Goal: Information Seeking & Learning: Understand process/instructions

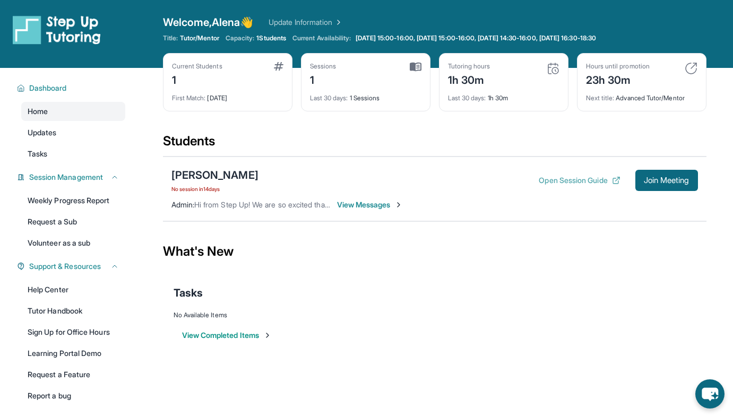
click at [603, 181] on button "Open Session Guide" at bounding box center [579, 180] width 81 height 11
click at [653, 178] on span "Join Meeting" at bounding box center [667, 180] width 46 height 6
click at [362, 202] on span "View Messages" at bounding box center [370, 205] width 66 height 11
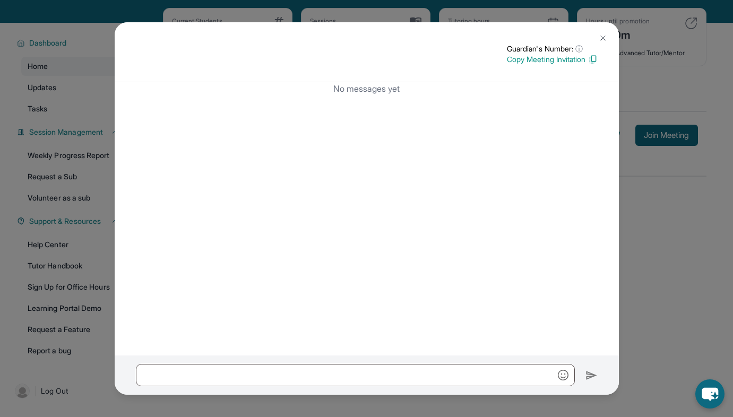
scroll to position [64, 0]
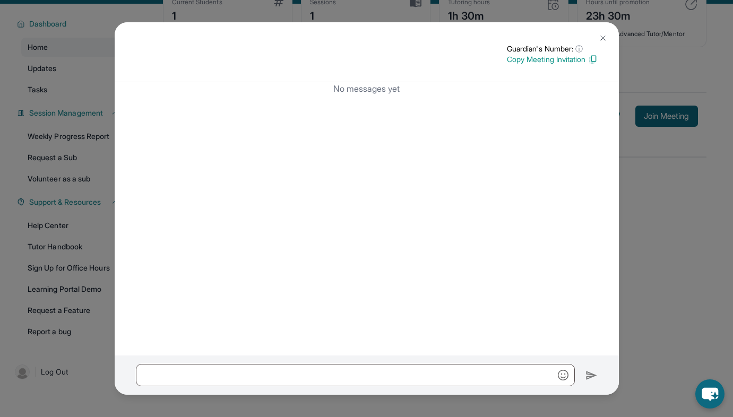
click at [600, 39] on img at bounding box center [603, 38] width 8 height 8
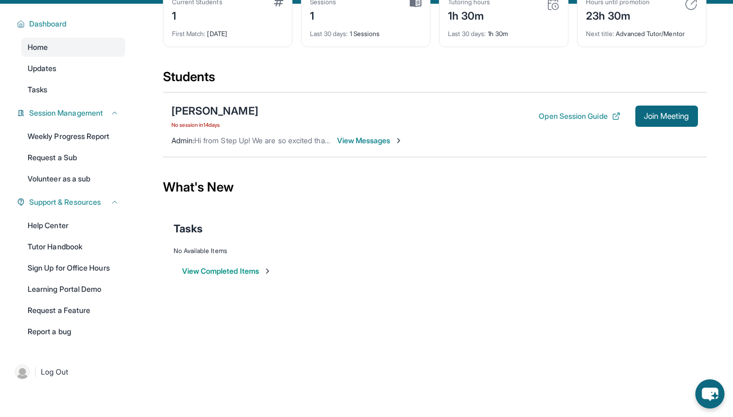
click at [282, 138] on span "Hi from Step Up! We are so excited that you are matched with one another. Pleas…" at bounding box center [657, 140] width 926 height 9
click at [239, 272] on button "View Completed Items" at bounding box center [227, 271] width 90 height 11
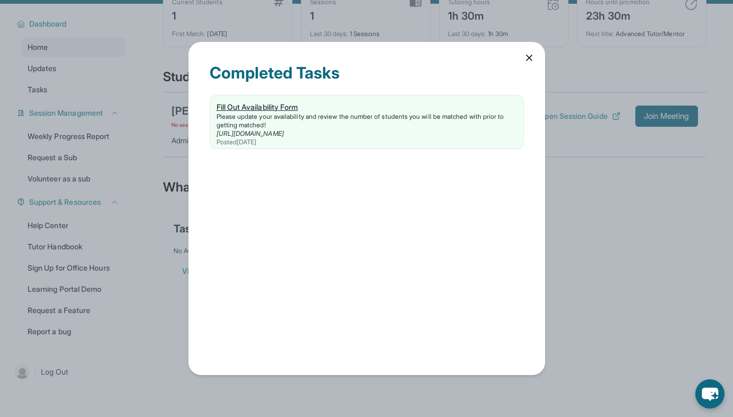
click at [271, 102] on div "Fill Out Availability Form" at bounding box center [366, 107] width 300 height 11
click at [530, 58] on icon at bounding box center [528, 57] width 5 height 5
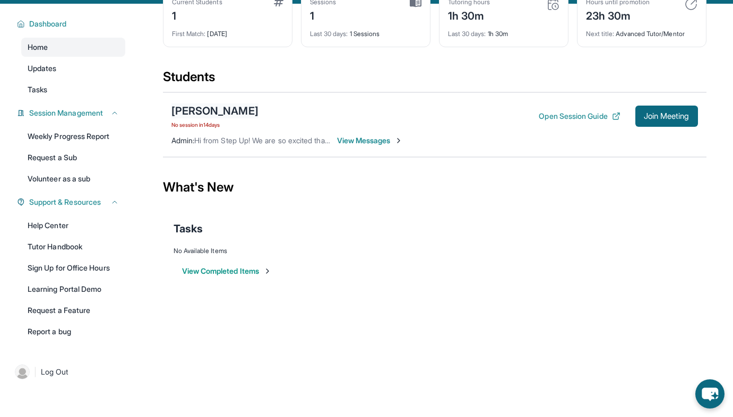
click at [214, 110] on div "[PERSON_NAME]" at bounding box center [214, 110] width 87 height 15
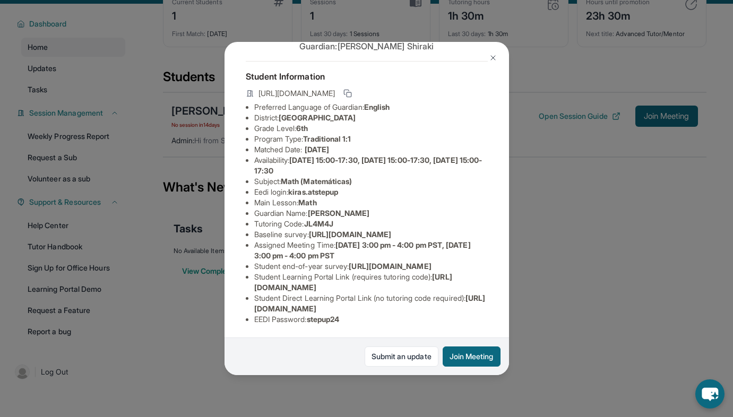
scroll to position [111, 0]
click at [314, 230] on span "[URL][DOMAIN_NAME]" at bounding box center [350, 234] width 82 height 9
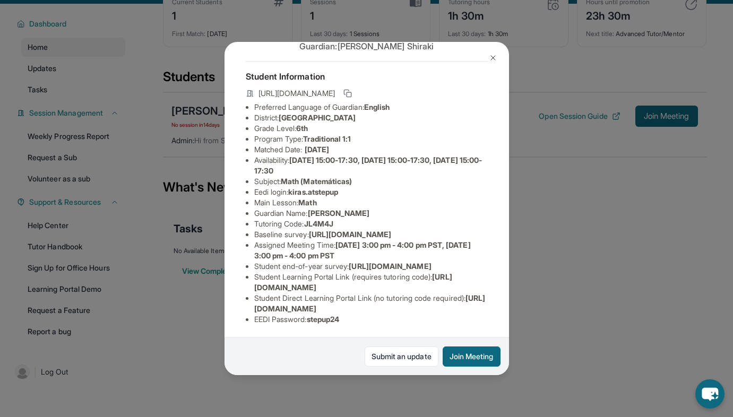
click at [306, 285] on span "[URL][DOMAIN_NAME]" at bounding box center [353, 282] width 198 height 20
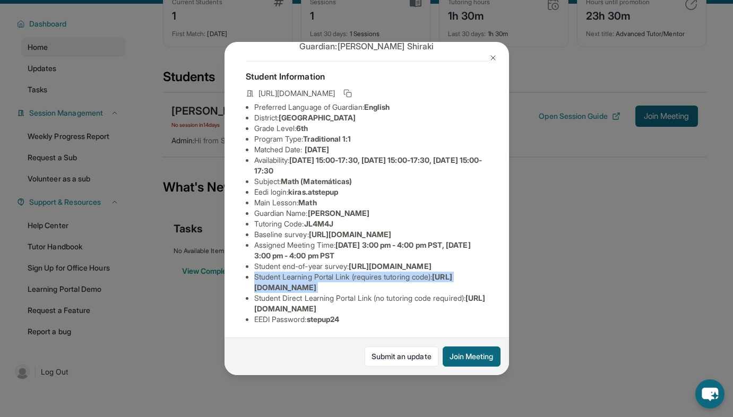
click at [306, 285] on span "[URL][DOMAIN_NAME]" at bounding box center [353, 282] width 198 height 20
click at [322, 289] on span "[URL][DOMAIN_NAME]" at bounding box center [353, 282] width 198 height 20
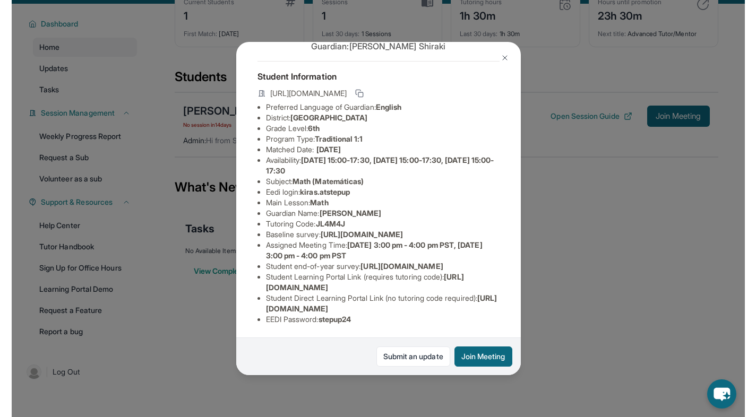
scroll to position [68, 0]
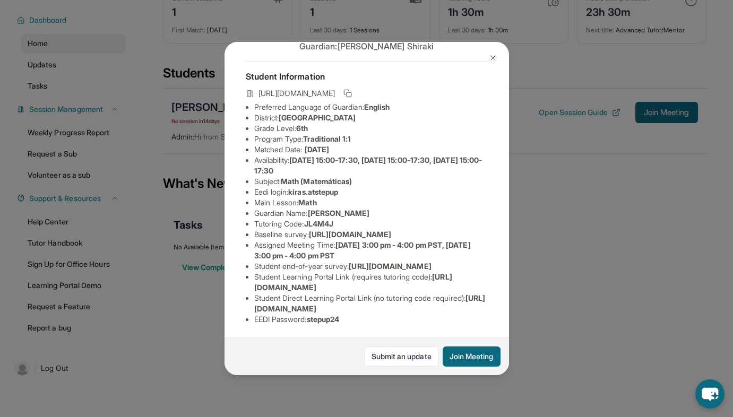
drag, startPoint x: 438, startPoint y: 286, endPoint x: 253, endPoint y: 288, distance: 185.2
click at [253, 288] on ul "Preferred Language of Guardian: English District: [GEOGRAPHIC_DATA] Grade Level…" at bounding box center [367, 213] width 242 height 223
copy span "[URL][DOMAIN_NAME]"
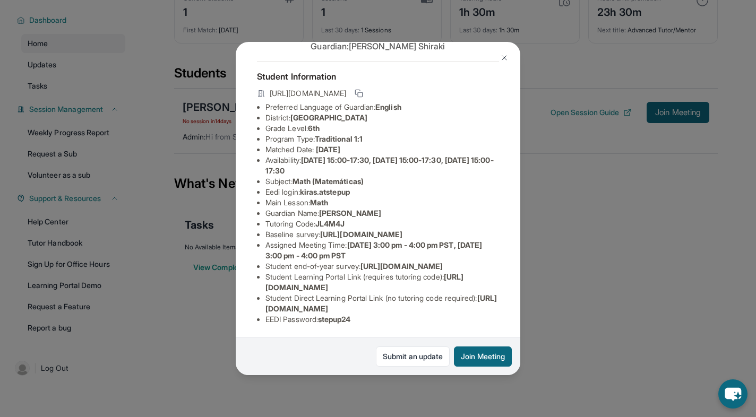
click at [299, 316] on li "EEDI Password : stepup24" at bounding box center [381, 319] width 233 height 11
click at [324, 320] on span "stepup24" at bounding box center [334, 319] width 33 height 9
drag, startPoint x: 321, startPoint y: 150, endPoint x: 356, endPoint y: 150, distance: 35.0
click at [356, 219] on li "Tutoring Code : JL4M4J" at bounding box center [381, 224] width 233 height 11
copy span "JL4M4J"
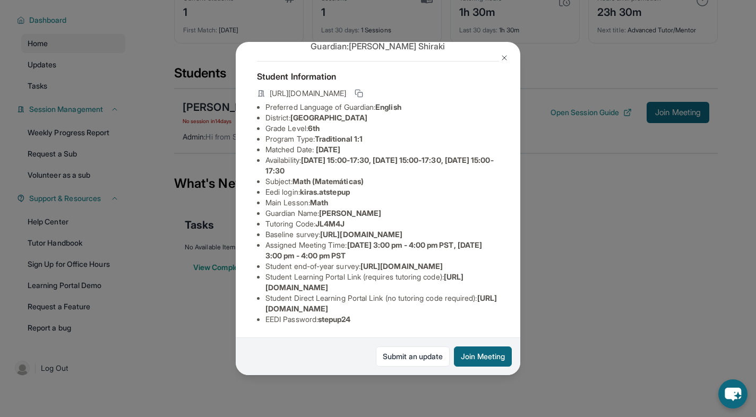
click at [532, 314] on div "[PERSON_NAME] Guardian: [PERSON_NAME] Student Information [URL][DOMAIN_NAME] Pr…" at bounding box center [378, 208] width 756 height 417
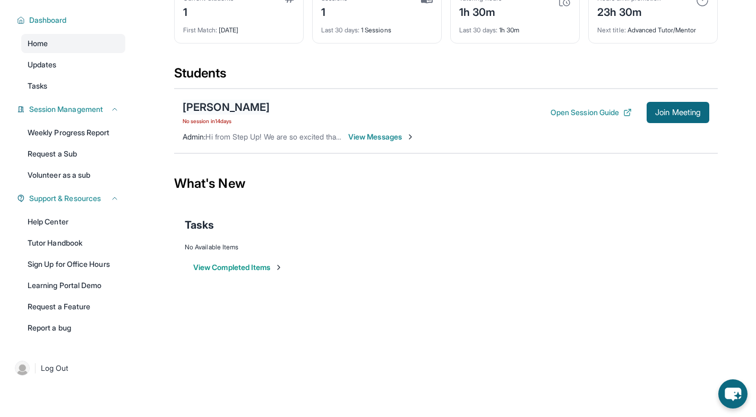
click at [204, 110] on div "[PERSON_NAME]" at bounding box center [226, 107] width 87 height 15
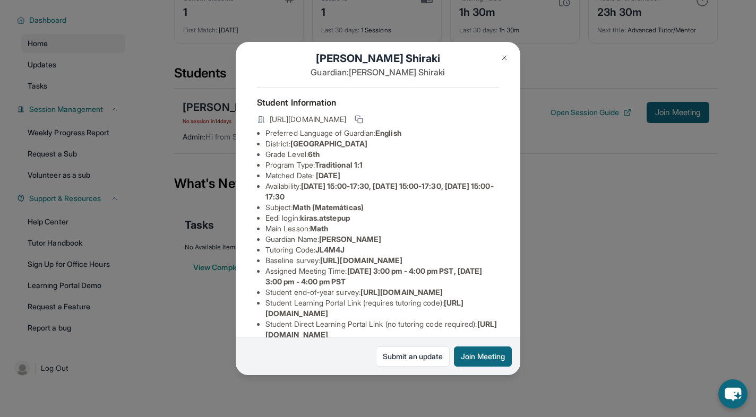
scroll to position [0, 0]
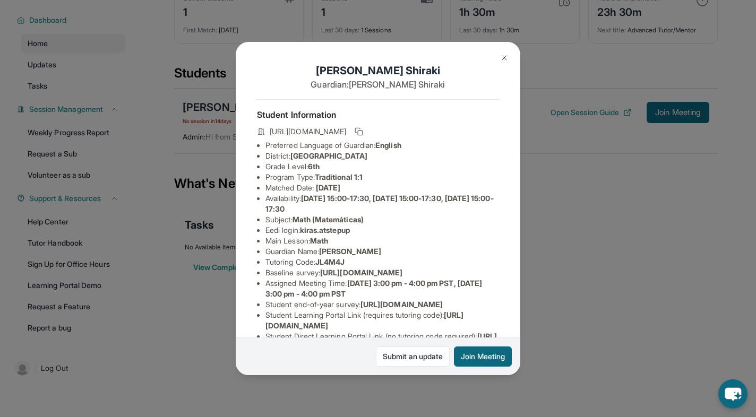
click at [560, 127] on div "[PERSON_NAME] Guardian: [PERSON_NAME] Student Information [URL][DOMAIN_NAME] Pr…" at bounding box center [378, 208] width 756 height 417
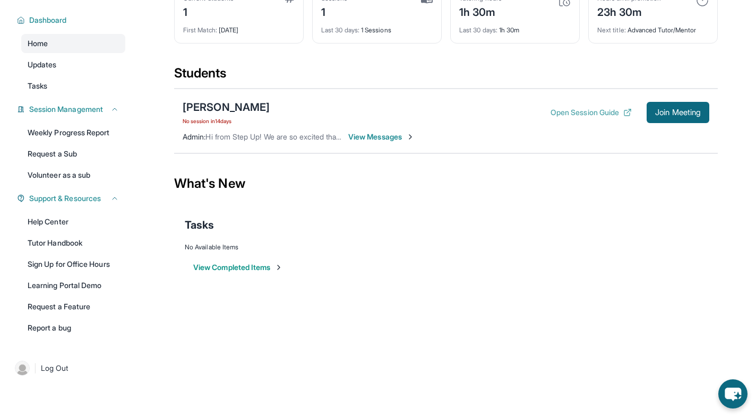
click at [567, 113] on button "Open Session Guide" at bounding box center [590, 112] width 81 height 11
